Goal: Task Accomplishment & Management: Use online tool/utility

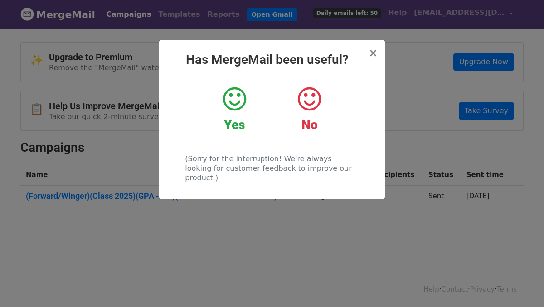
click at [369, 55] on h2 "Has MergeMail been useful?" at bounding box center [271, 59] width 211 height 15
click at [373, 53] on span "×" at bounding box center [372, 53] width 9 height 13
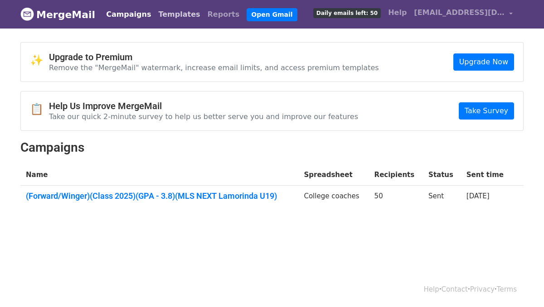
click at [165, 16] on link "Templates" at bounding box center [179, 14] width 49 height 18
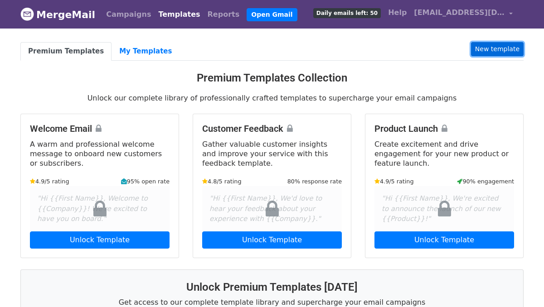
click at [491, 52] on link "New template" at bounding box center [497, 49] width 53 height 14
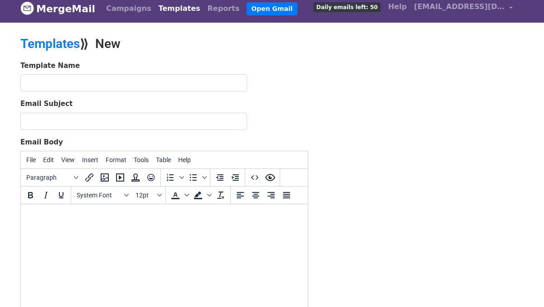
scroll to position [8, 0]
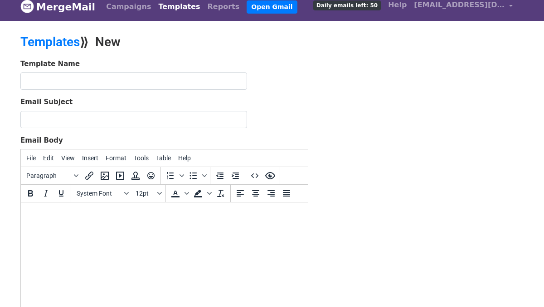
click at [352, 5] on span "Daily emails left: 50" at bounding box center [347, 5] width 68 height 10
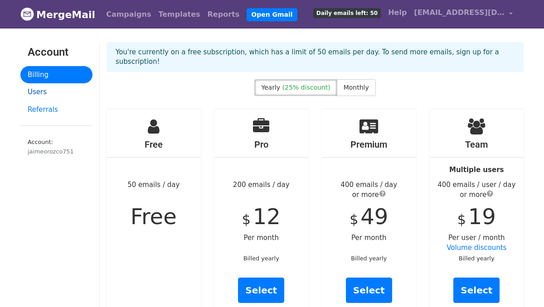
click at [45, 91] on link "Users" at bounding box center [56, 92] width 72 height 18
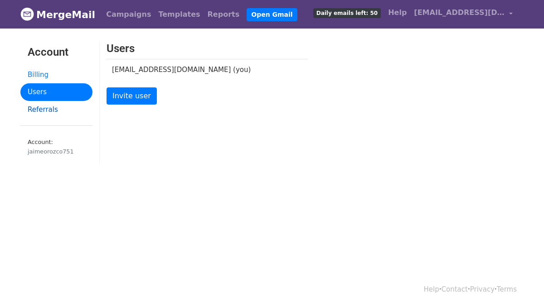
click at [41, 108] on link "Referrals" at bounding box center [56, 110] width 72 height 18
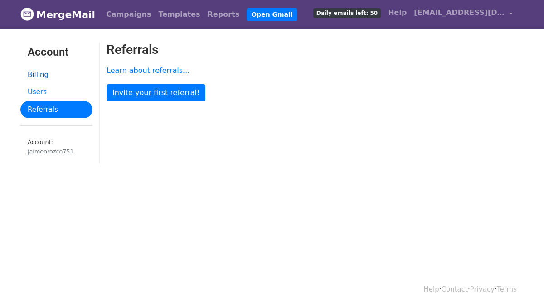
click at [42, 71] on link "Billing" at bounding box center [56, 75] width 72 height 18
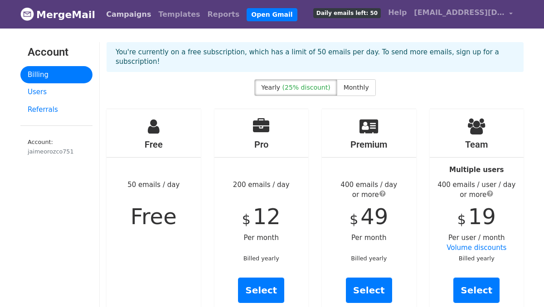
click at [134, 13] on link "Campaigns" at bounding box center [128, 14] width 52 height 18
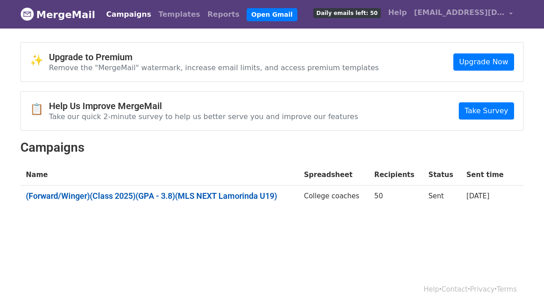
click at [165, 195] on link "(Forward/Winger)(Class 2025)(GPA - 3.8)(MLS NEXT Lamorinda U19)" at bounding box center [159, 196] width 267 height 10
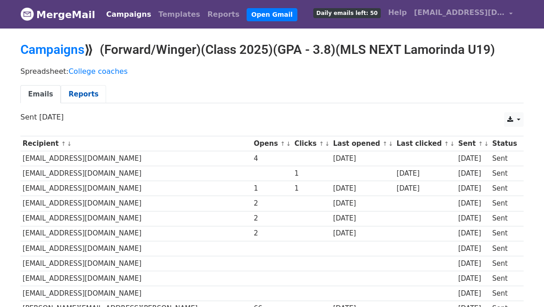
click at [88, 96] on link "Reports" at bounding box center [83, 94] width 45 height 19
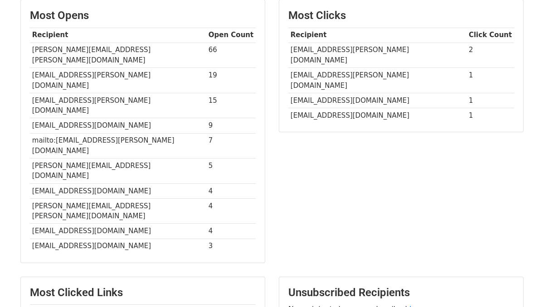
scroll to position [291, 0]
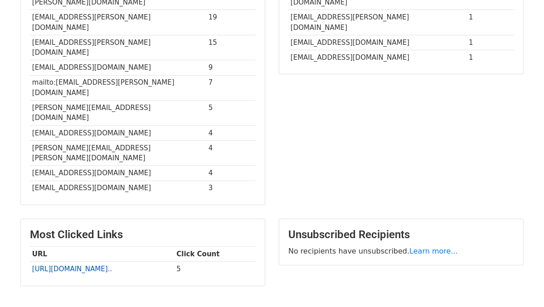
click at [81, 265] on link "[URL][DOMAIN_NAME].." at bounding box center [72, 269] width 80 height 8
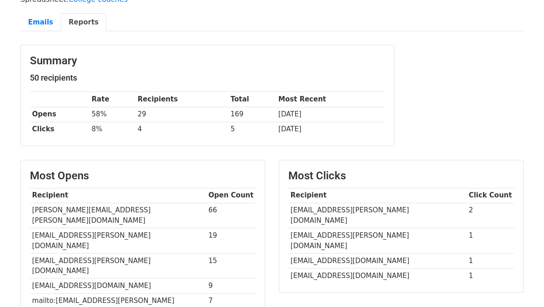
scroll to position [0, 0]
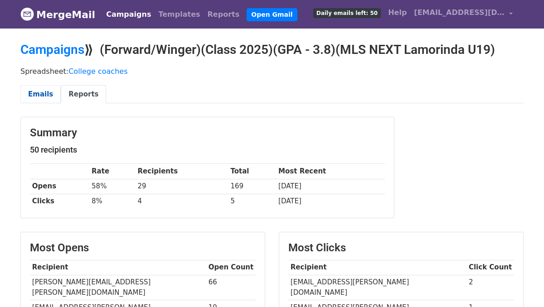
click at [45, 93] on link "Emails" at bounding box center [40, 94] width 40 height 19
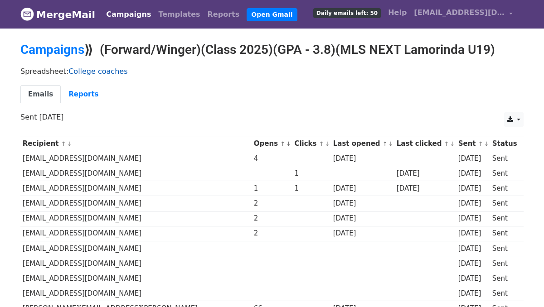
click at [92, 70] on link "College coaches" at bounding box center [97, 71] width 59 height 9
